Goal: Information Seeking & Learning: Learn about a topic

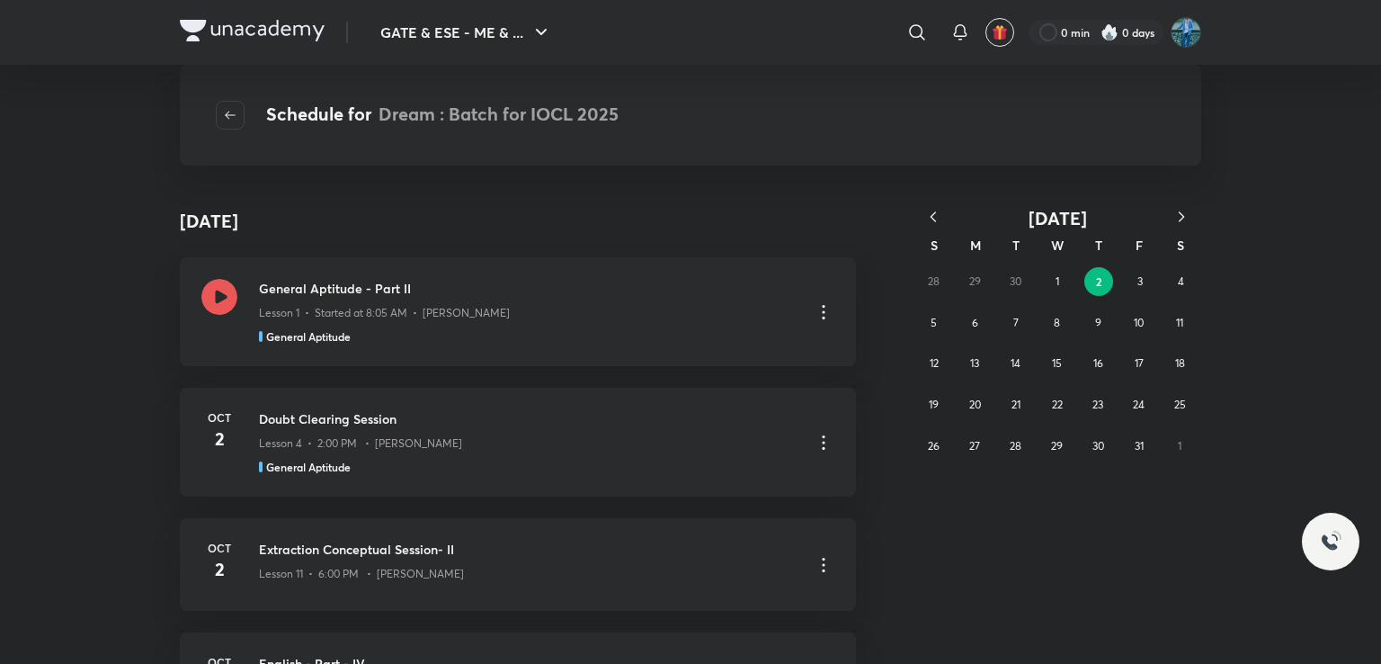
click at [928, 222] on icon "button" at bounding box center [933, 217] width 18 height 18
click at [1018, 445] on abbr "30" at bounding box center [1016, 445] width 12 height 13
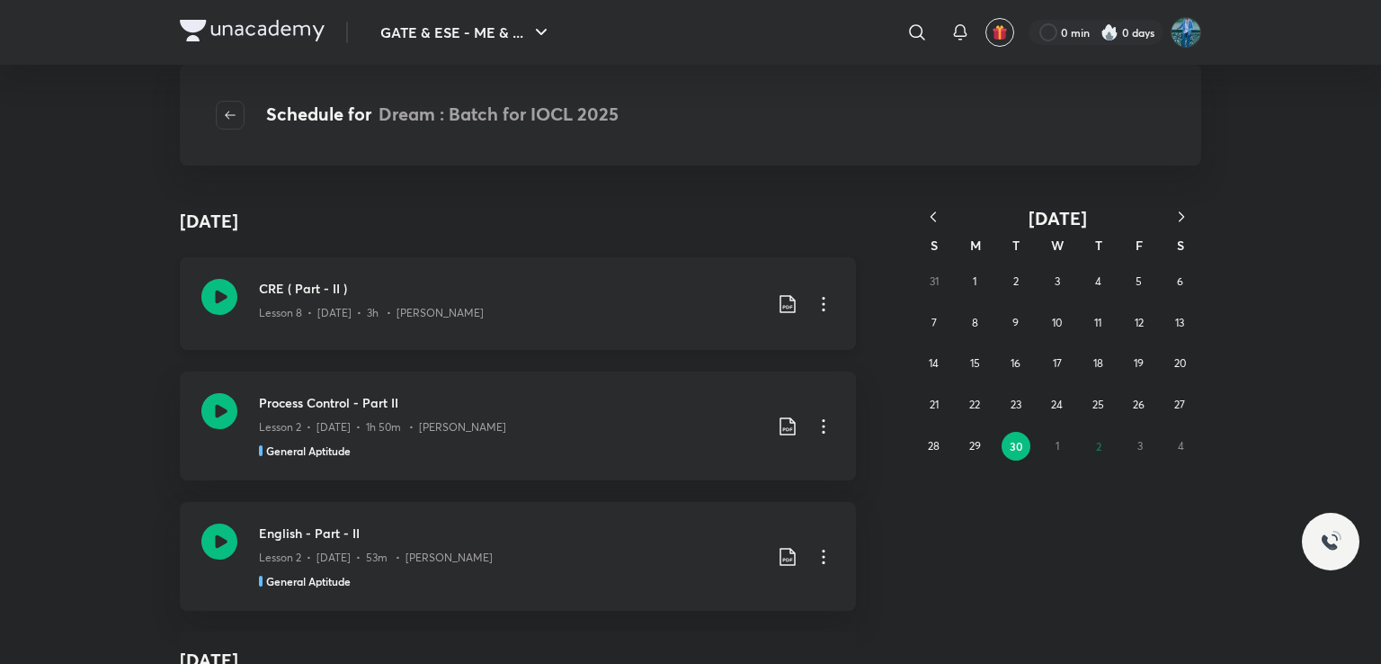
click at [453, 323] on div "CRE ( Part - II ) Lesson 8 • Sep 30 • 3h • Manish Rajput" at bounding box center [511, 303] width 504 height 49
